Goal: Task Accomplishment & Management: Manage account settings

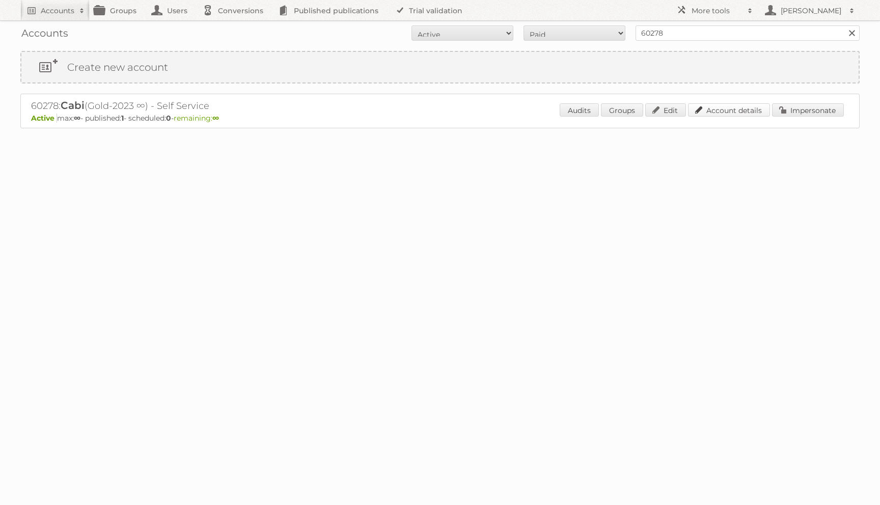
click at [698, 108] on link "Account details" at bounding box center [729, 109] width 82 height 13
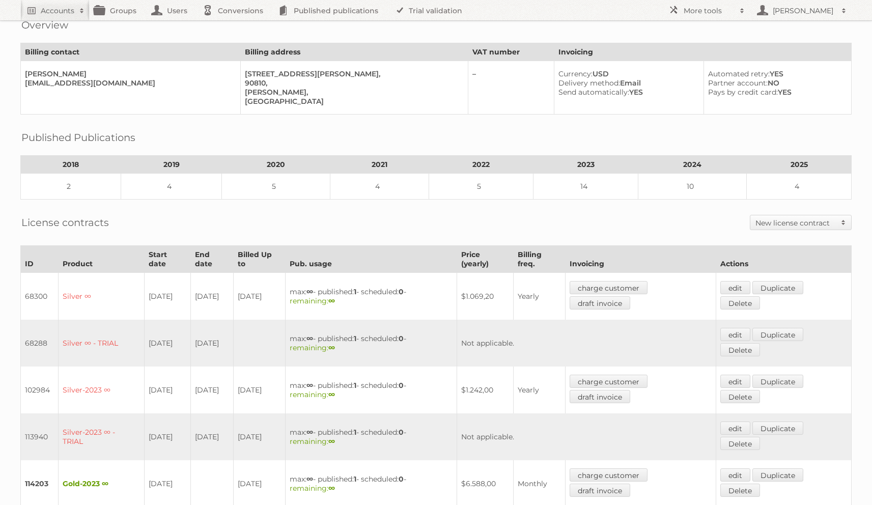
scroll to position [259, 0]
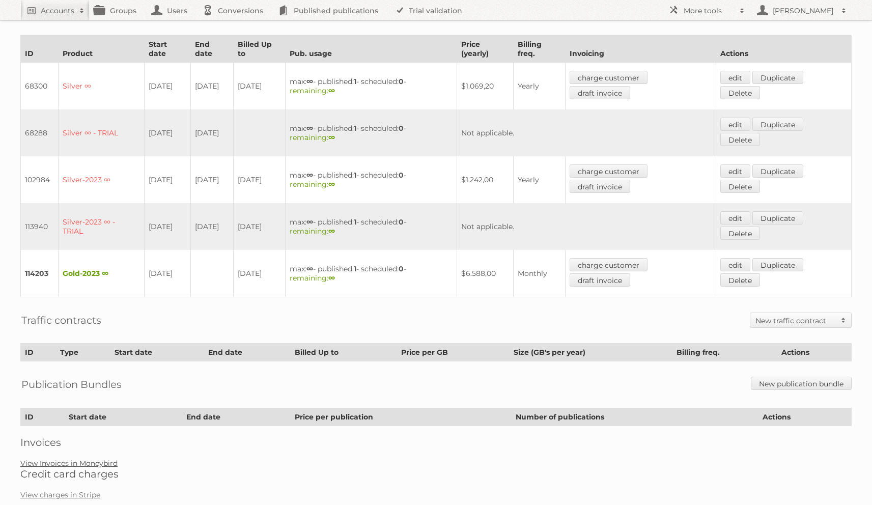
click at [96, 459] on link "View Invoices in Moneybird" at bounding box center [68, 463] width 97 height 9
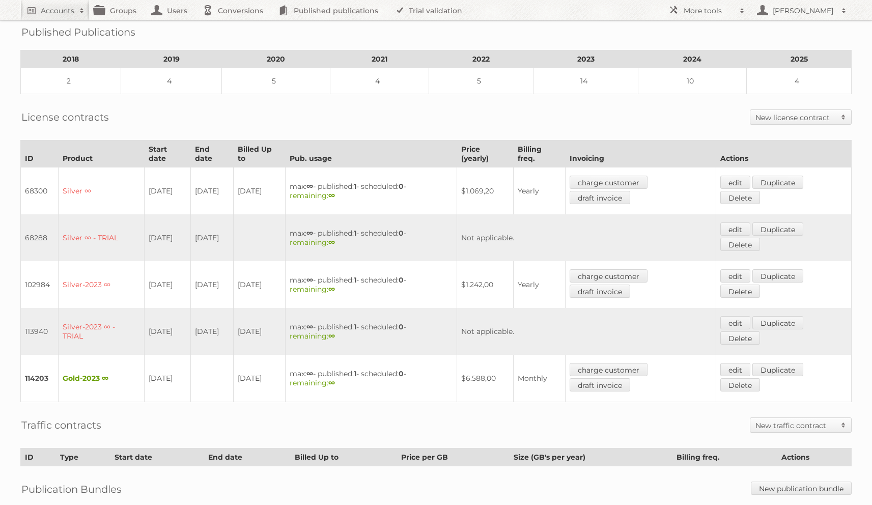
click at [799, 113] on h2 "New license contract" at bounding box center [796, 118] width 80 height 10
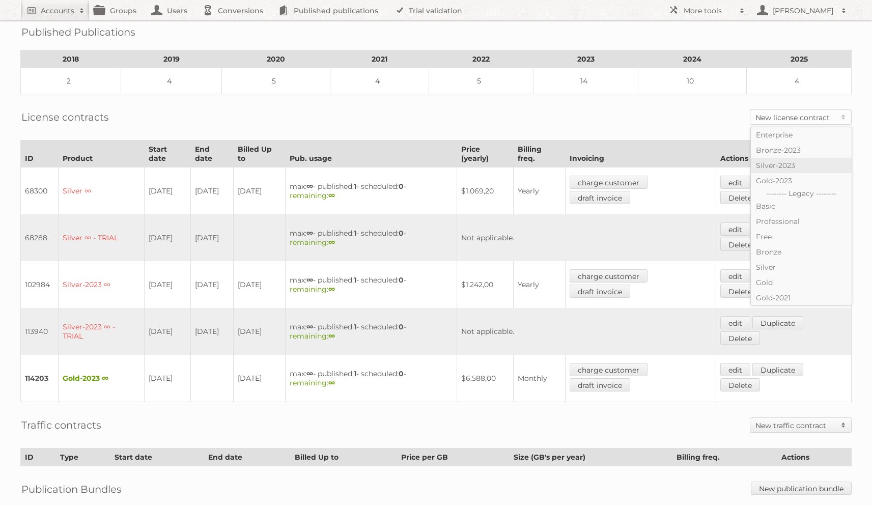
click at [786, 165] on link "Silver-2023" at bounding box center [801, 165] width 101 height 15
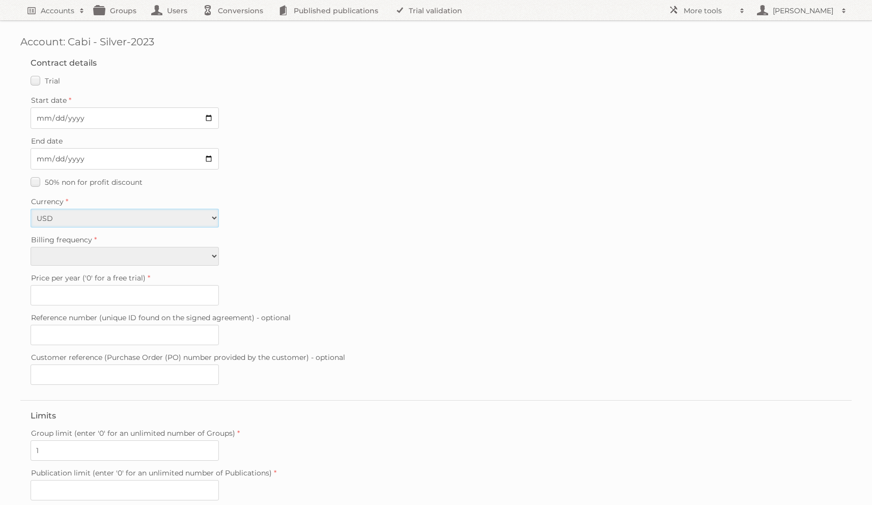
click at [145, 216] on select "EUR USD" at bounding box center [125, 218] width 188 height 19
click at [117, 250] on select "Monthly Yearly" at bounding box center [125, 256] width 188 height 19
select select "yearly"
click at [31, 247] on select "Monthly Yearly" at bounding box center [125, 256] width 188 height 19
type input "1242"
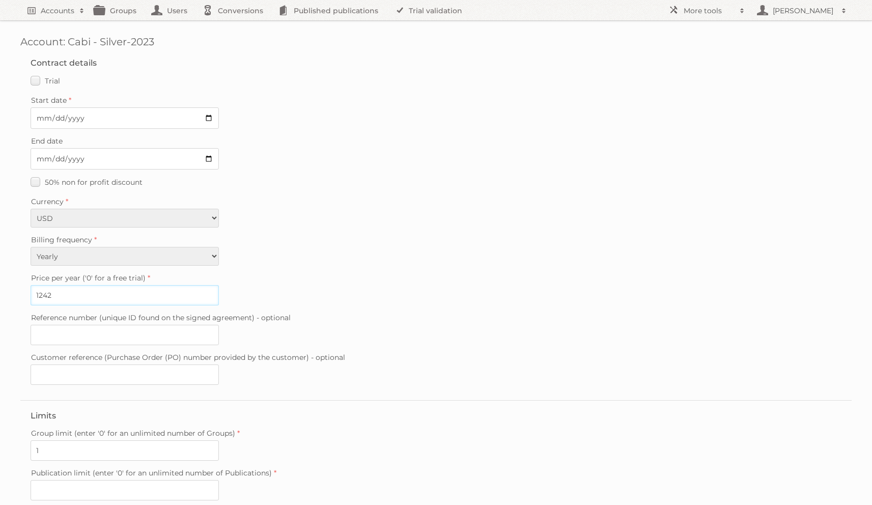
click at [90, 290] on input "1242" at bounding box center [125, 295] width 188 height 20
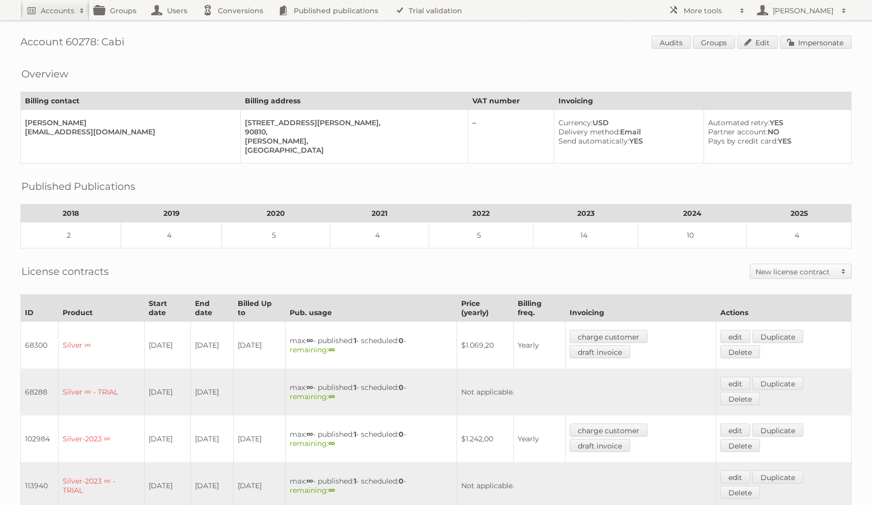
scroll to position [154, 0]
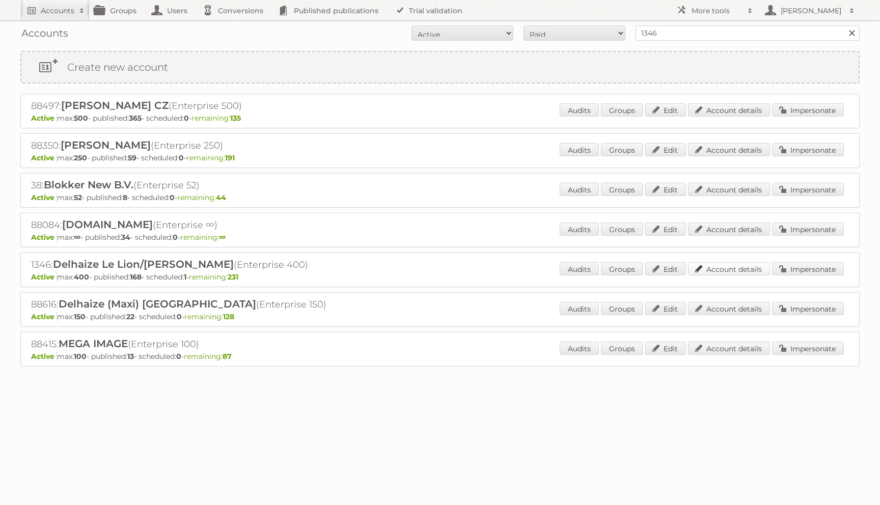
click at [740, 263] on link "Account details" at bounding box center [729, 268] width 82 height 13
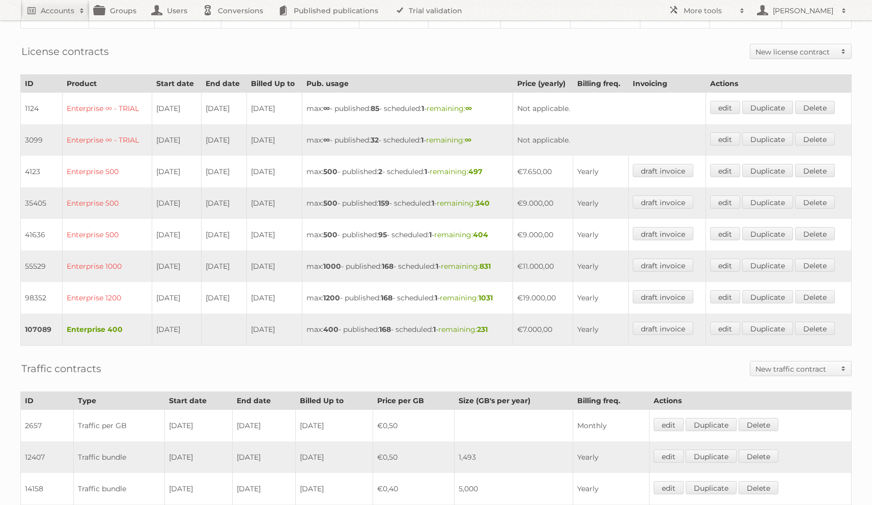
scroll to position [317, 0]
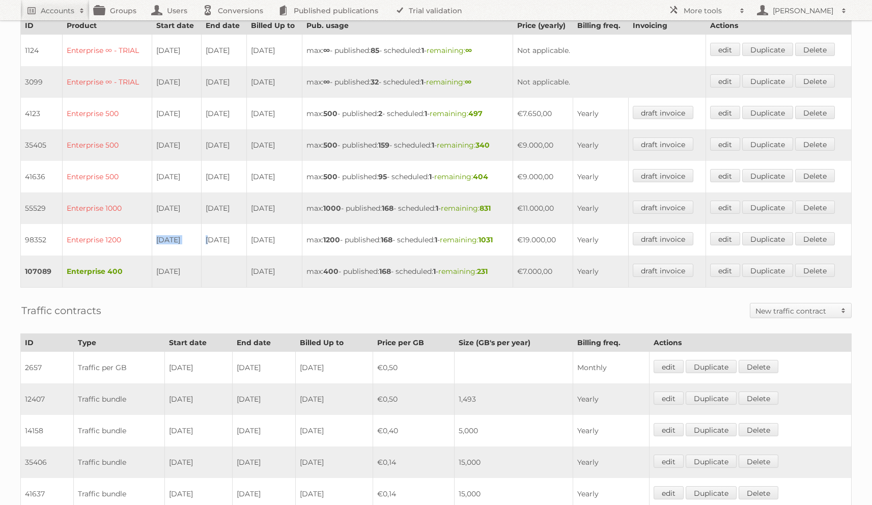
drag, startPoint x: 150, startPoint y: 236, endPoint x: 226, endPoint y: 237, distance: 76.4
click at [218, 237] on tr "98352 Enterprise 1200 [DATE] [DATE] [DATE] max: 1200 - published: 168 - schedul…" at bounding box center [436, 240] width 831 height 32
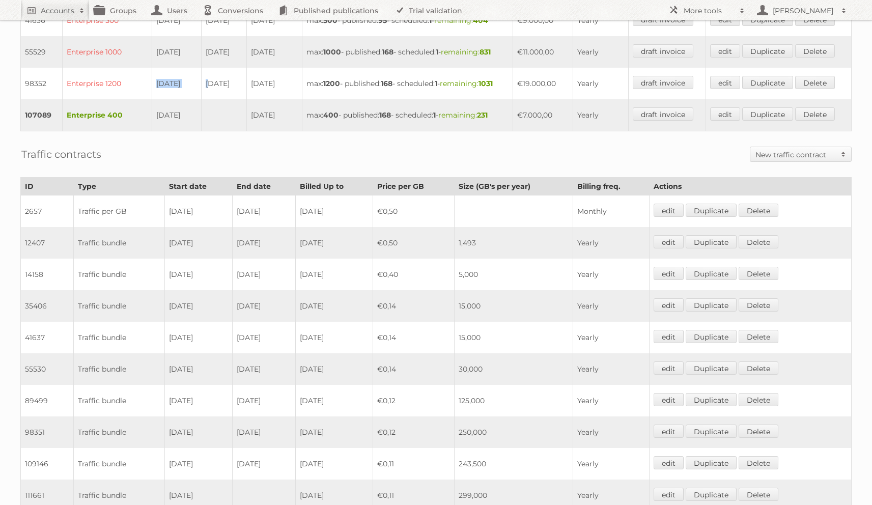
scroll to position [665, 0]
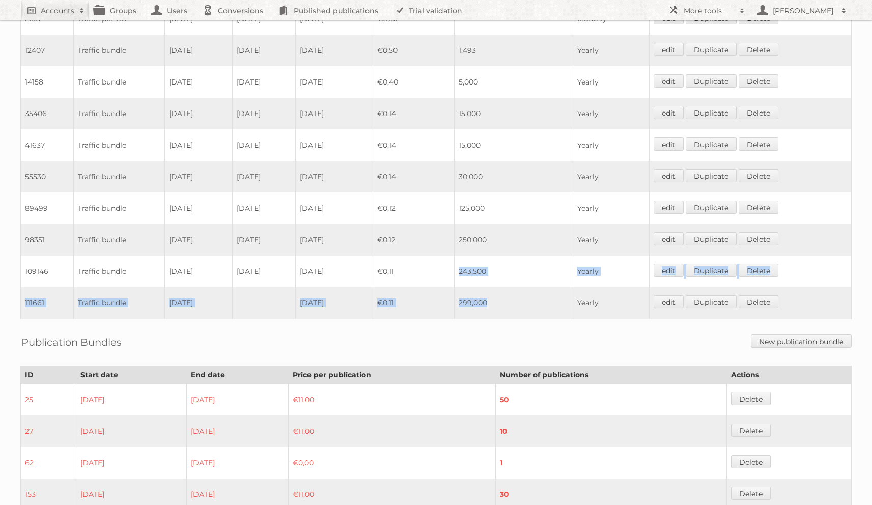
drag, startPoint x: 468, startPoint y: 264, endPoint x: 499, endPoint y: 293, distance: 42.5
click at [499, 293] on tbody "2657 Traffic per GB 21-08-2014 30-04-2015 2015-04-30 €0,50 Monthly edit Duplica…" at bounding box center [436, 161] width 831 height 316
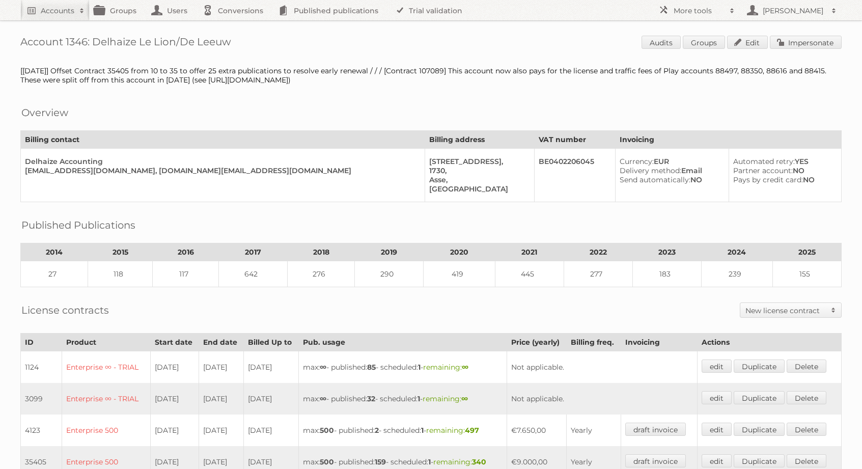
scroll to position [211, 0]
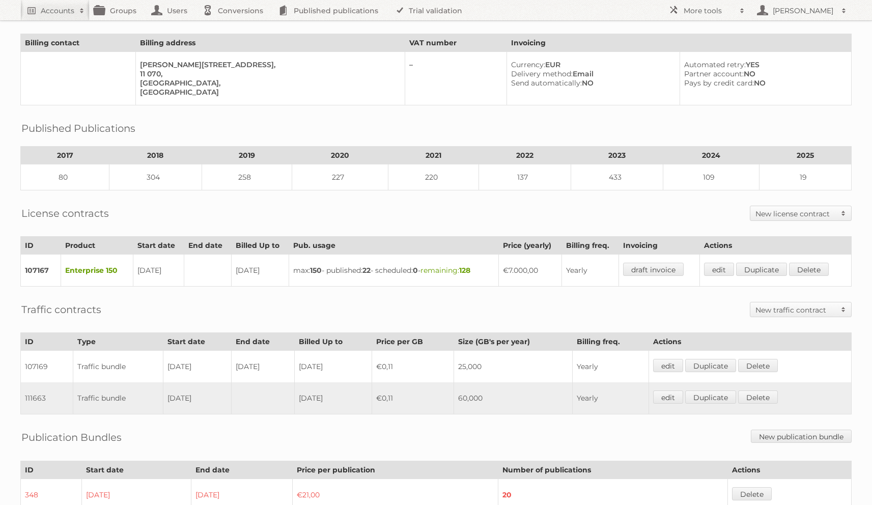
scroll to position [94, 0]
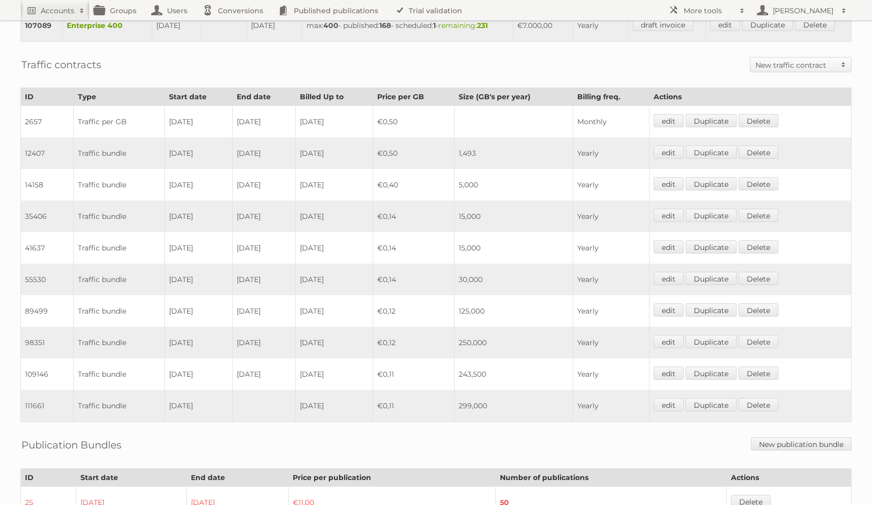
scroll to position [569, 0]
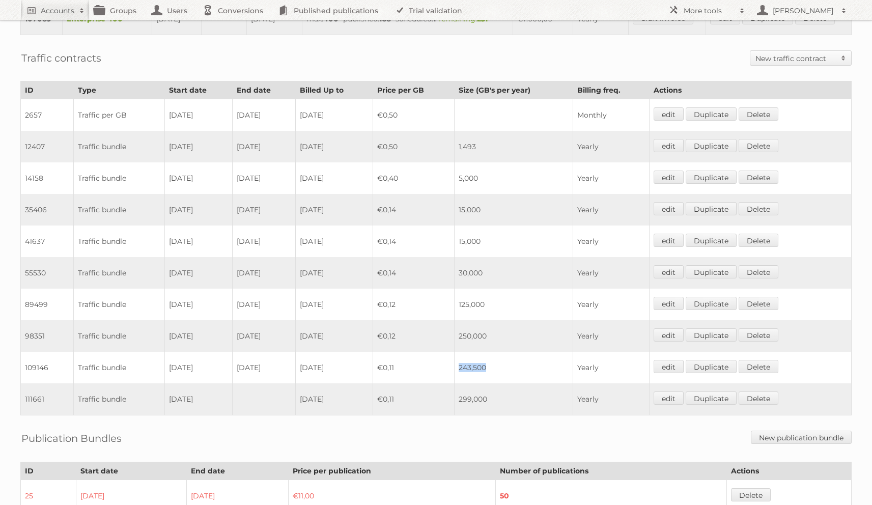
drag, startPoint x: 503, startPoint y: 359, endPoint x: 467, endPoint y: 359, distance: 36.2
click at [467, 359] on td "243,500" at bounding box center [514, 368] width 119 height 32
copy td "243,500"
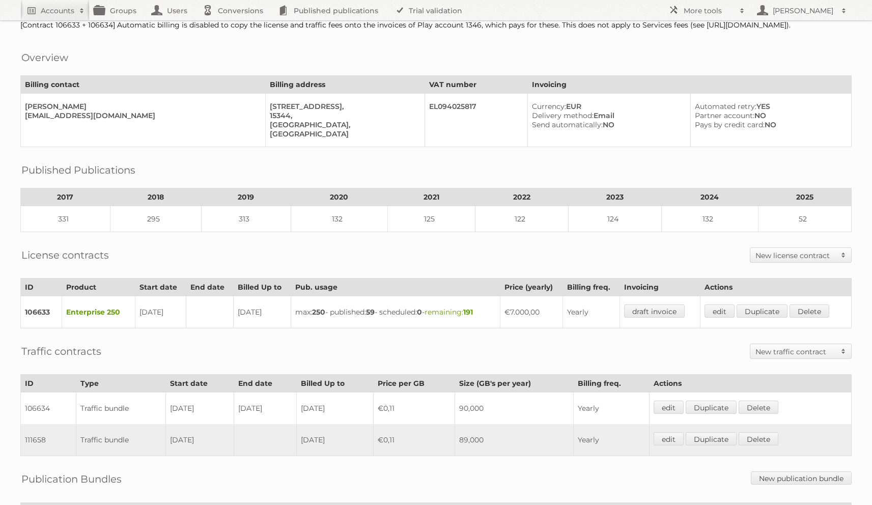
scroll to position [53, 0]
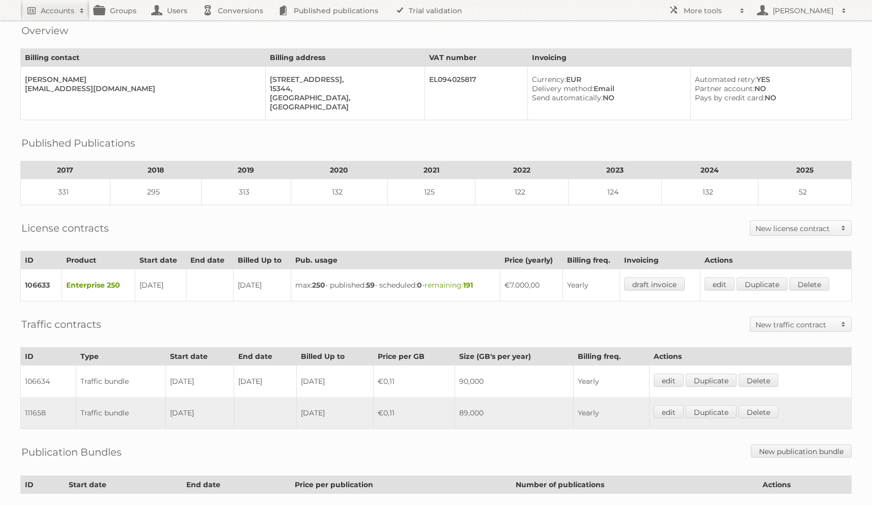
scroll to position [67, 0]
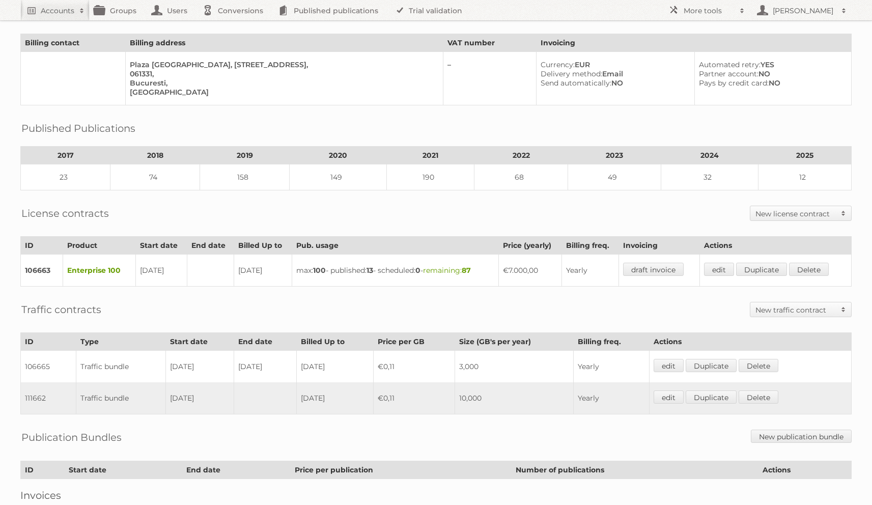
scroll to position [101, 0]
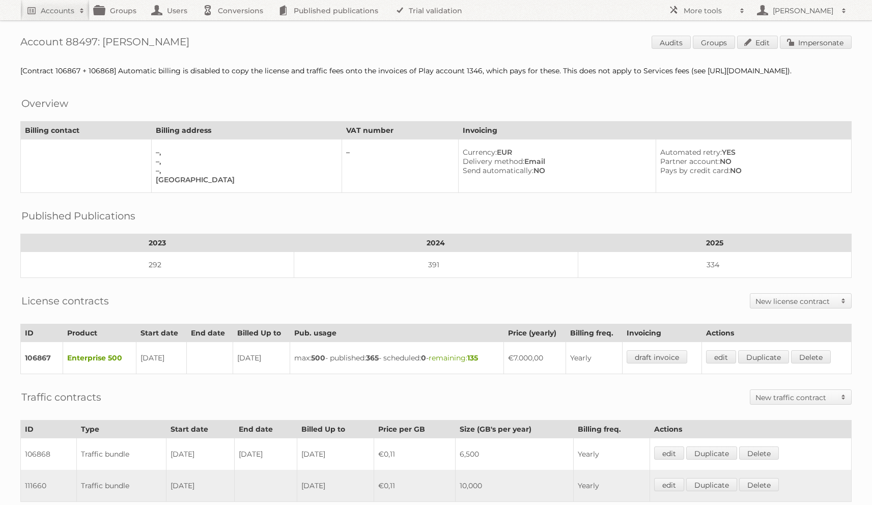
scroll to position [91, 0]
